Goal: Task Accomplishment & Management: Use online tool/utility

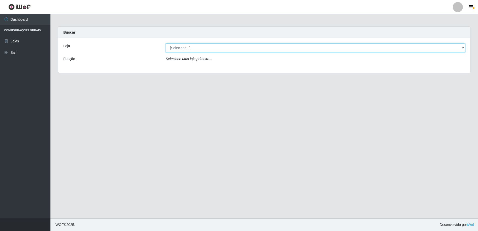
click at [216, 48] on select "[Selecione...] Extrabom - Loja 16 [GEOGRAPHIC_DATA]" at bounding box center [315, 47] width 299 height 9
select select "450"
click at [166, 43] on select "[Selecione...] Extrabom - Loja 16 [GEOGRAPHIC_DATA]" at bounding box center [315, 47] width 299 height 9
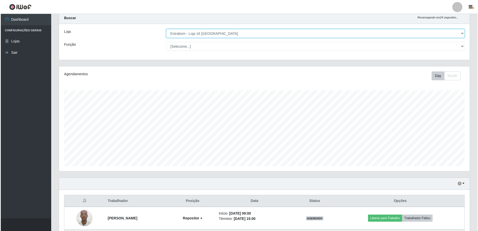
scroll to position [140, 0]
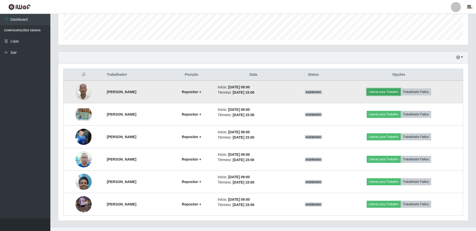
click at [394, 94] on button "Liberar para Trabalho" at bounding box center [384, 91] width 34 height 7
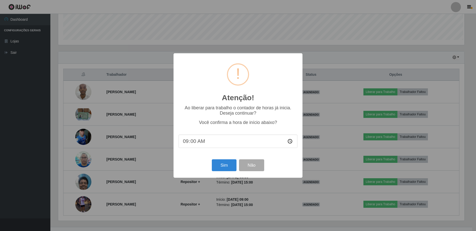
scroll to position [105, 408]
click at [228, 164] on button "Sim" at bounding box center [225, 165] width 24 height 12
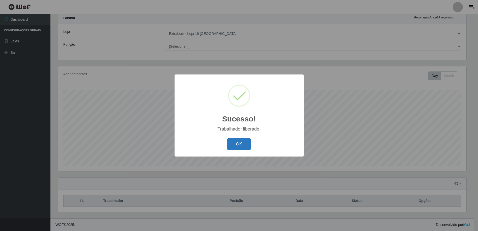
click at [246, 144] on button "OK" at bounding box center [238, 144] width 23 height 12
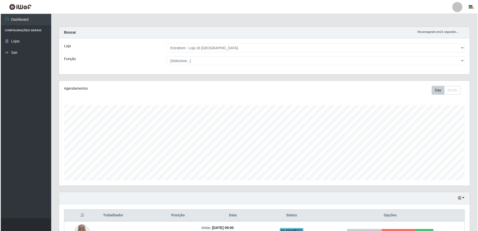
scroll to position [126, 0]
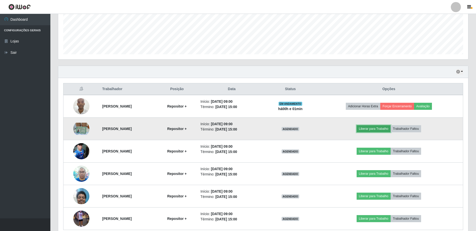
click at [382, 130] on button "Liberar para Trabalho" at bounding box center [374, 128] width 34 height 7
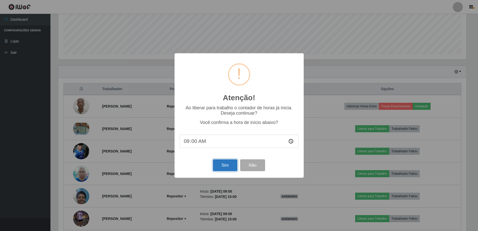
click at [227, 166] on button "Sim" at bounding box center [225, 165] width 24 height 12
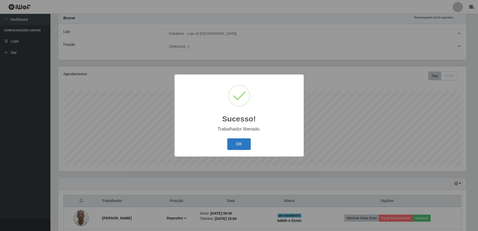
click at [237, 148] on button "OK" at bounding box center [238, 144] width 23 height 12
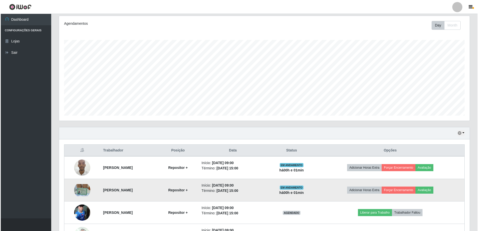
scroll to position [115, 0]
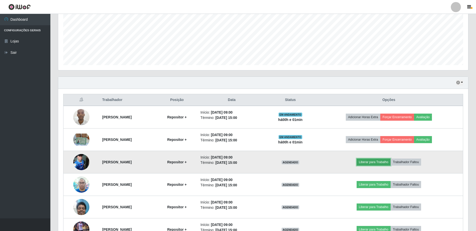
click at [381, 161] on button "Liberar para Trabalho" at bounding box center [374, 161] width 34 height 7
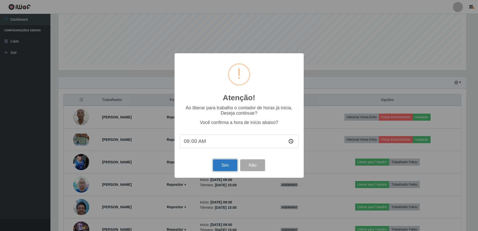
click at [223, 165] on button "Sim" at bounding box center [225, 165] width 24 height 12
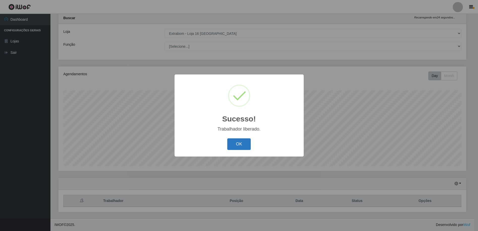
click at [232, 142] on button "OK" at bounding box center [238, 144] width 23 height 12
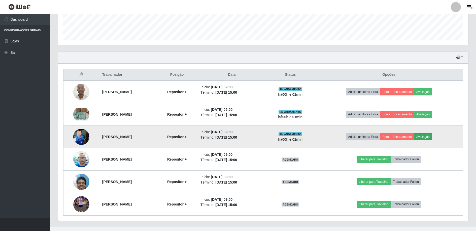
scroll to position [0, 0]
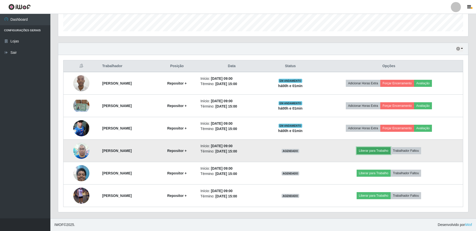
click at [387, 150] on button "Liberar para Trabalho" at bounding box center [374, 150] width 34 height 7
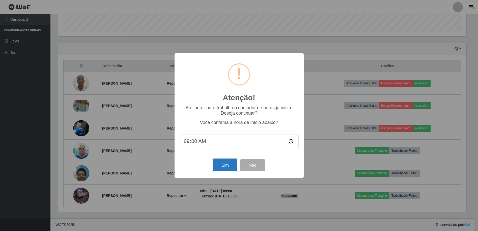
click at [217, 170] on button "Sim" at bounding box center [225, 165] width 24 height 12
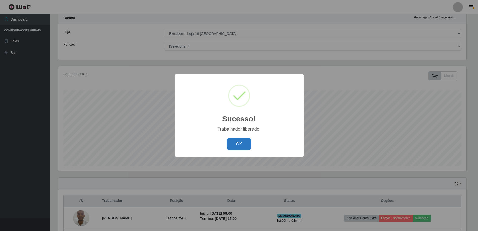
click at [237, 143] on button "OK" at bounding box center [238, 144] width 23 height 12
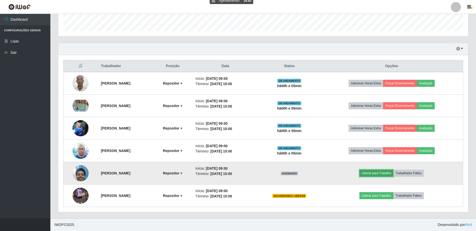
click at [382, 172] on button "Liberar para Trabalho" at bounding box center [377, 172] width 34 height 7
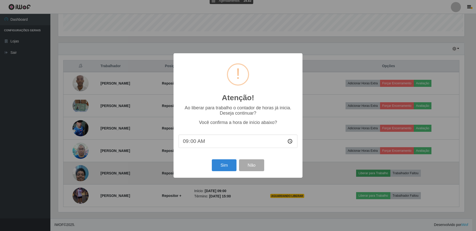
scroll to position [105, 408]
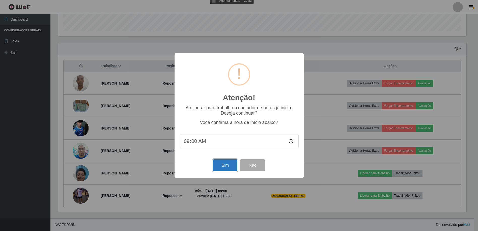
click at [227, 166] on button "Sim" at bounding box center [225, 165] width 24 height 12
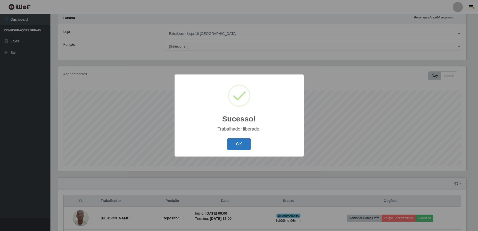
click at [247, 145] on button "OK" at bounding box center [238, 144] width 23 height 12
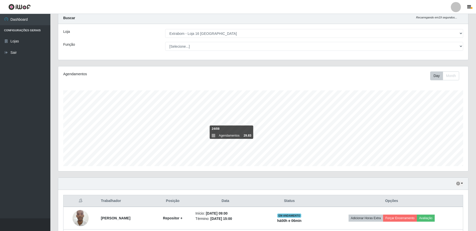
scroll to position [140, 0]
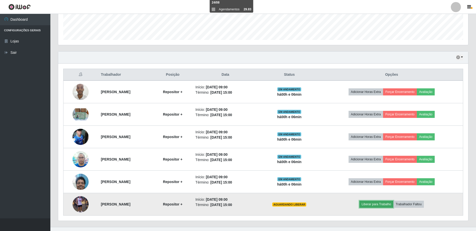
click at [390, 205] on button "Liberar para Trabalho" at bounding box center [377, 203] width 34 height 7
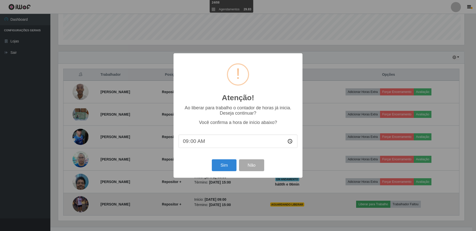
scroll to position [105, 408]
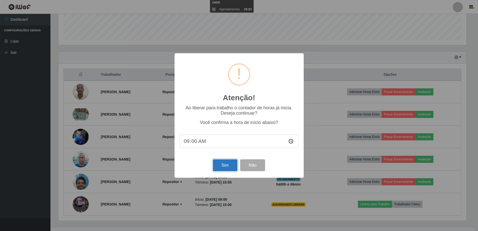
click at [228, 170] on button "Sim" at bounding box center [225, 165] width 24 height 12
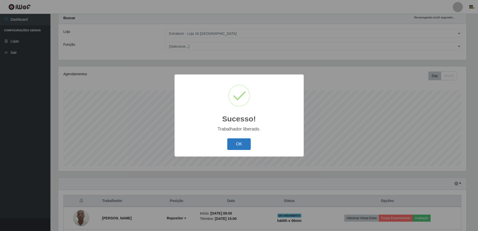
click at [234, 143] on button "OK" at bounding box center [238, 144] width 23 height 12
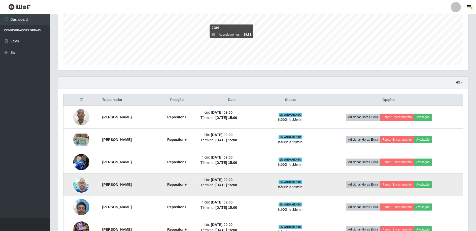
scroll to position [149, 0]
